Goal: Transaction & Acquisition: Purchase product/service

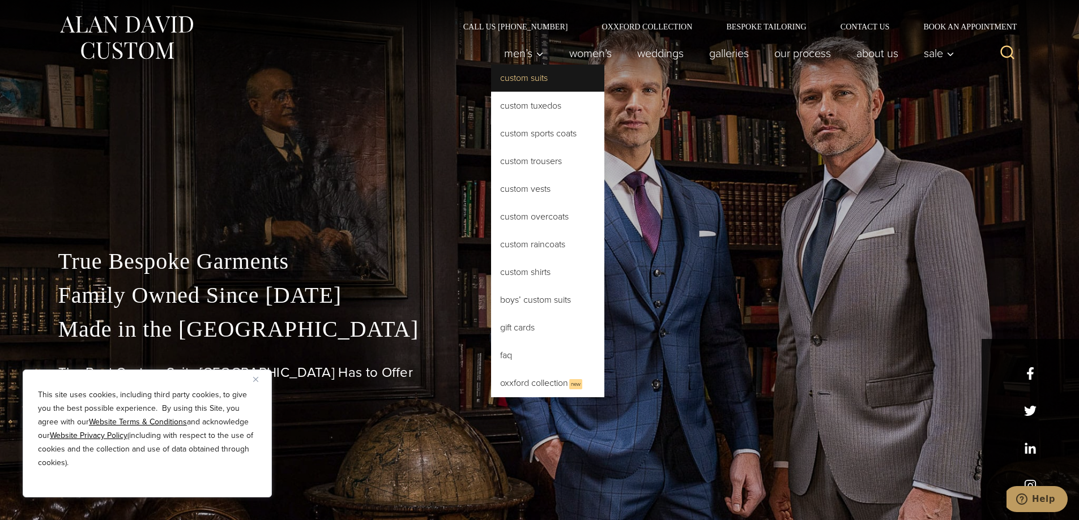
click at [526, 78] on link "Custom Suits" at bounding box center [547, 78] width 113 height 27
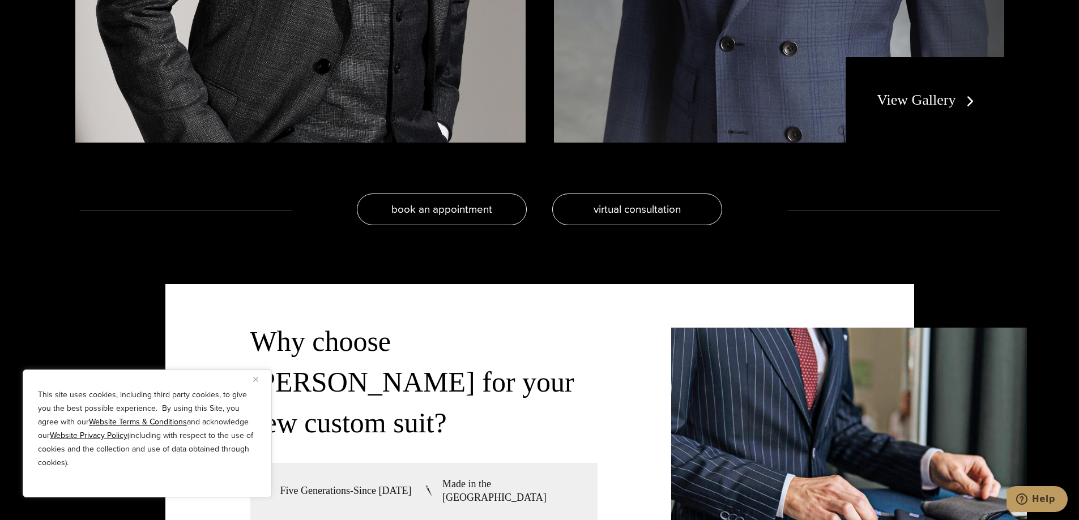
scroll to position [2661, 0]
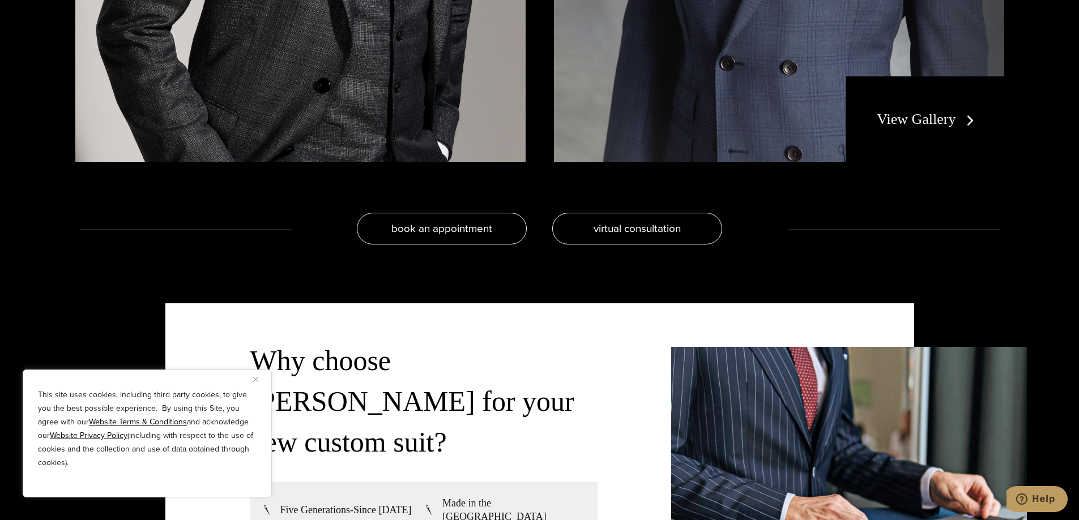
click at [254, 380] on img "Close" at bounding box center [255, 379] width 5 height 5
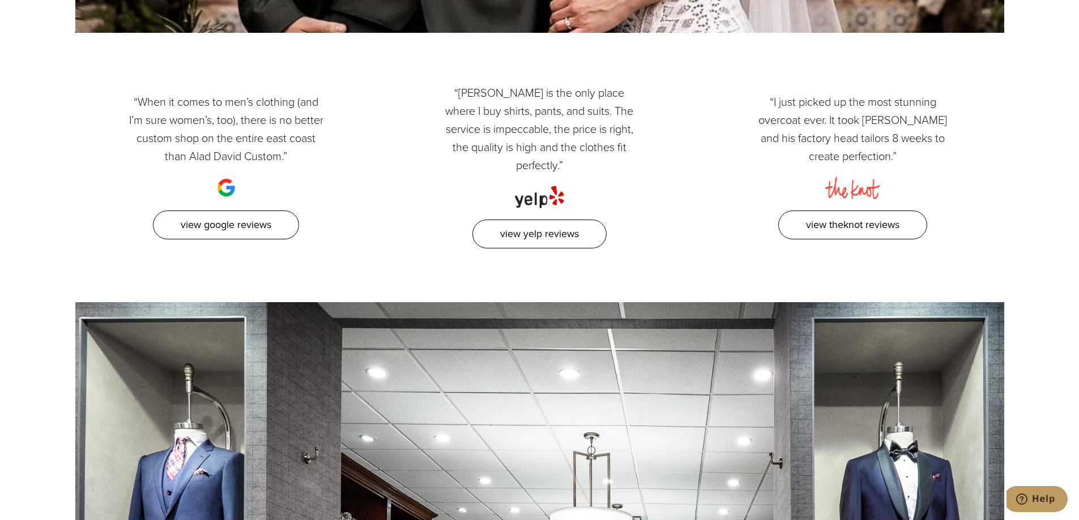
scroll to position [6399, 0]
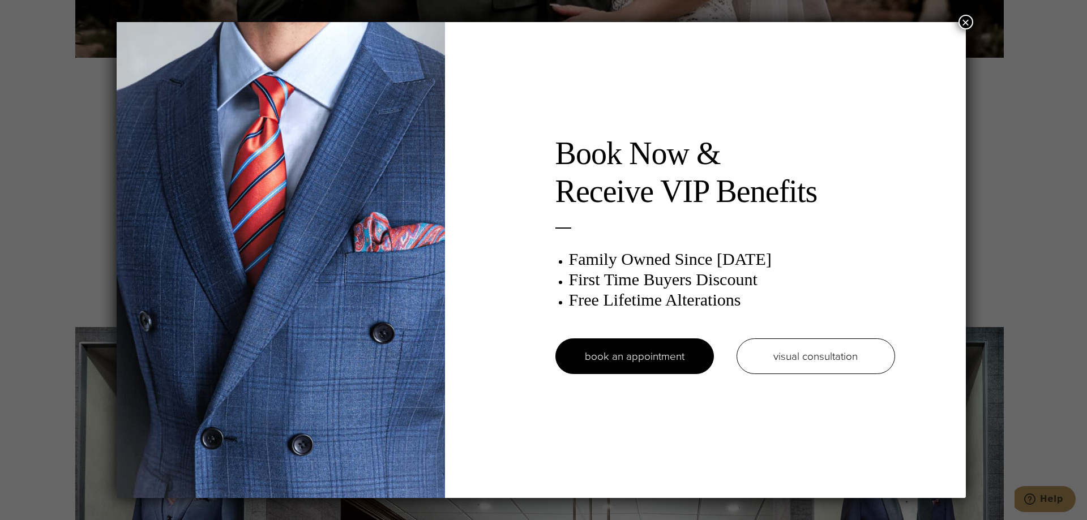
click at [967, 20] on button "×" at bounding box center [966, 22] width 15 height 15
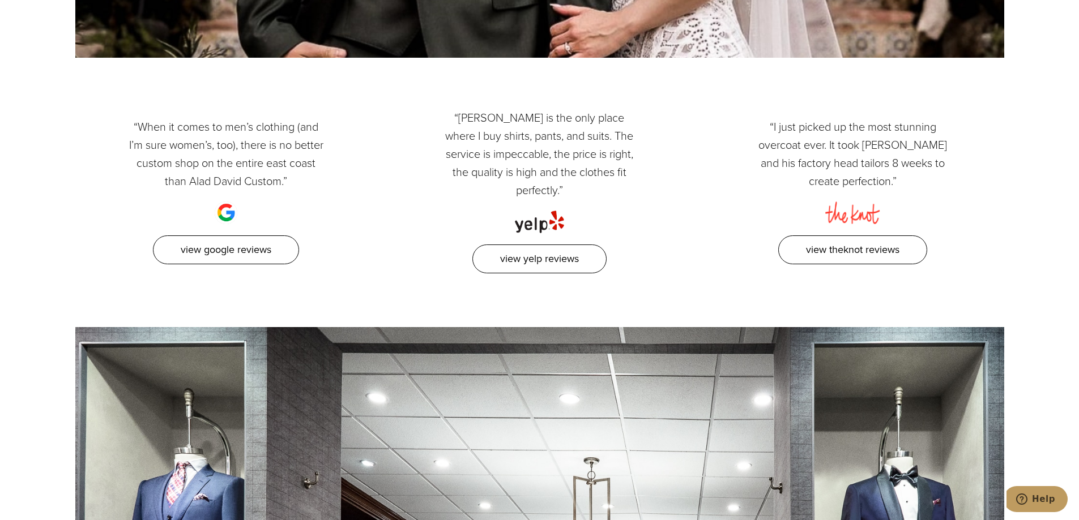
scroll to position [0, 0]
